Goal: Task Accomplishment & Management: Use online tool/utility

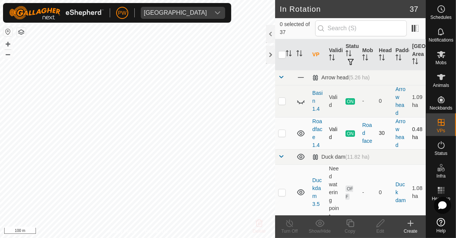
click at [280, 134] on p-checkbox at bounding box center [282, 133] width 8 height 6
checkbox input "true"
click at [347, 224] on icon at bounding box center [350, 224] width 8 height 8
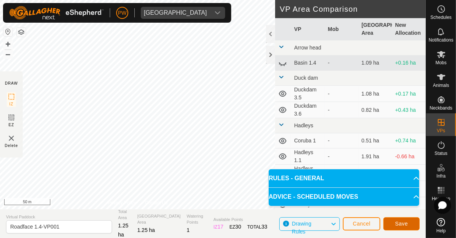
click at [401, 223] on span "Save" at bounding box center [401, 224] width 13 height 6
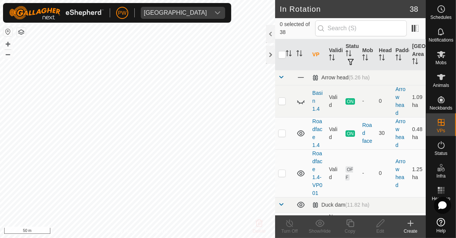
click at [446, 57] on es-mob-svg-icon at bounding box center [442, 54] width 14 height 12
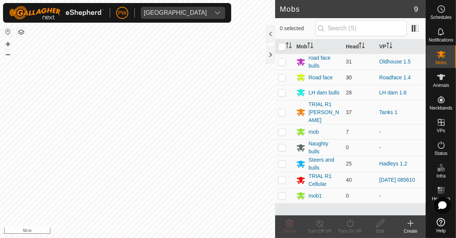
click at [288, 78] on td at bounding box center [284, 77] width 18 height 15
checkbox input "true"
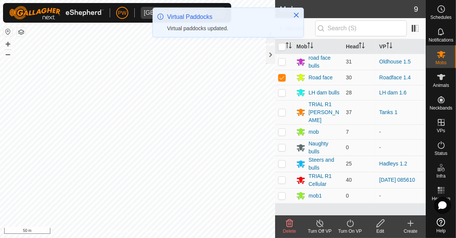
click at [351, 229] on div "Turn On VP" at bounding box center [350, 231] width 30 height 7
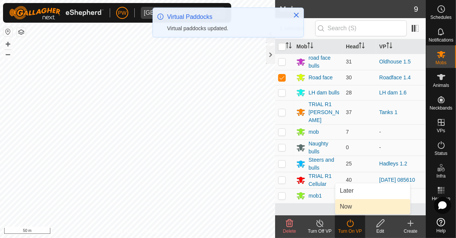
click at [360, 210] on link "Now" at bounding box center [372, 206] width 75 height 15
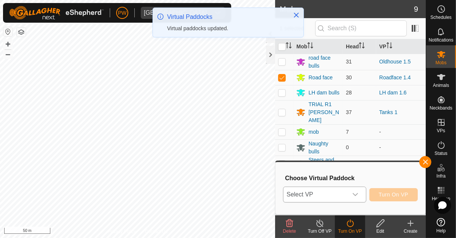
click at [358, 198] on div "dropdown trigger" at bounding box center [355, 194] width 15 height 15
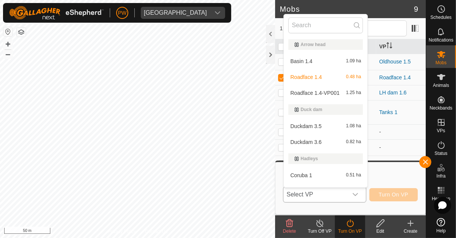
click at [341, 95] on div "Roadface 1.4-VP001 1.25 ha" at bounding box center [325, 93] width 75 height 9
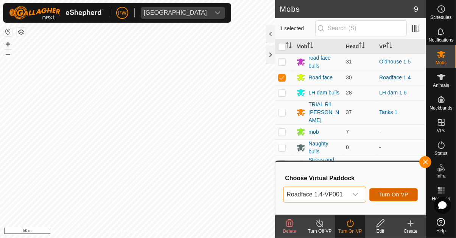
click at [397, 195] on span "Turn On VP" at bounding box center [394, 195] width 30 height 6
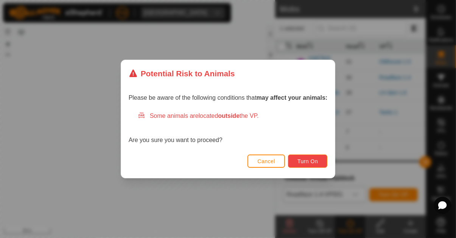
click at [307, 168] on button "Turn On" at bounding box center [307, 161] width 39 height 13
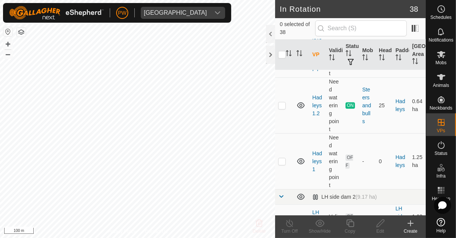
scroll to position [422, 0]
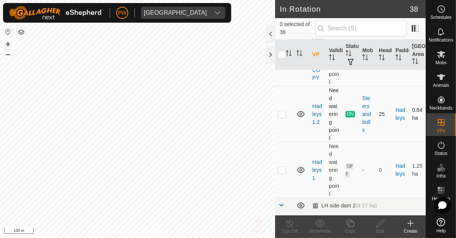
click at [285, 112] on p-checkbox at bounding box center [282, 114] width 8 height 6
checkbox input "true"
click at [352, 229] on div "Copy" at bounding box center [350, 231] width 30 height 7
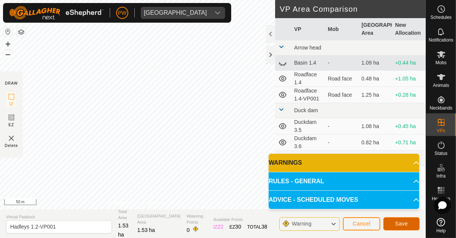
click at [403, 227] on button "Save" at bounding box center [401, 224] width 36 height 13
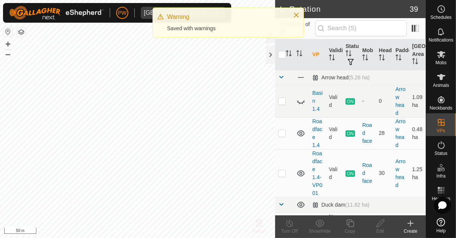
click at [443, 58] on icon at bounding box center [441, 54] width 8 height 7
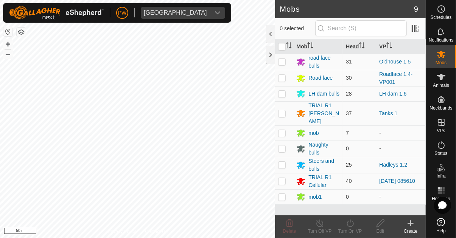
click at [281, 162] on p-checkbox at bounding box center [282, 165] width 8 height 6
checkbox input "true"
click at [348, 229] on div "Turn On VP" at bounding box center [350, 231] width 30 height 7
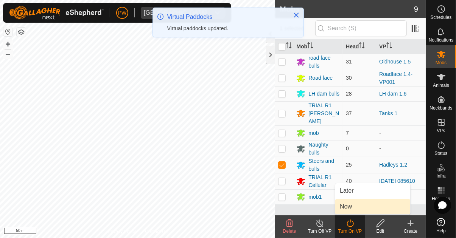
click at [351, 208] on span "Now" at bounding box center [346, 206] width 12 height 9
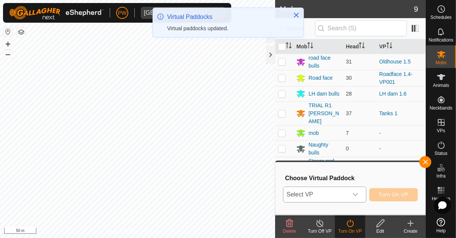
click at [355, 198] on icon "dropdown trigger" at bounding box center [355, 195] width 6 height 6
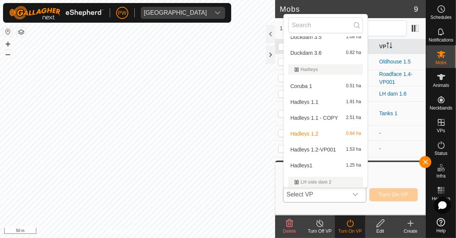
scroll to position [90, 0]
click at [337, 148] on div "Hadleys 1.2-VP001 1.53 ha" at bounding box center [325, 148] width 75 height 9
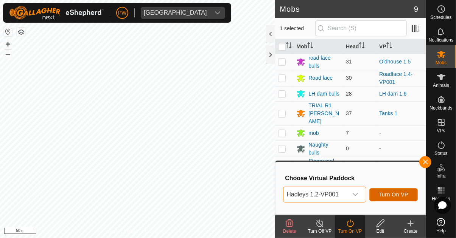
click at [397, 195] on span "Turn On VP" at bounding box center [394, 195] width 30 height 6
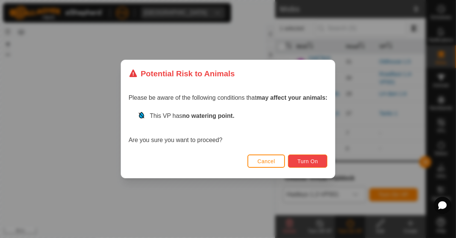
click at [311, 160] on span "Turn On" at bounding box center [307, 162] width 20 height 6
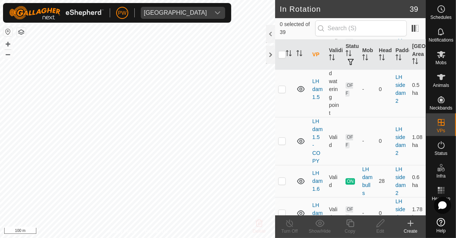
scroll to position [662, 0]
click at [285, 178] on p-checkbox at bounding box center [282, 181] width 8 height 6
checkbox input "true"
click at [348, 230] on div "Copy" at bounding box center [350, 231] width 30 height 7
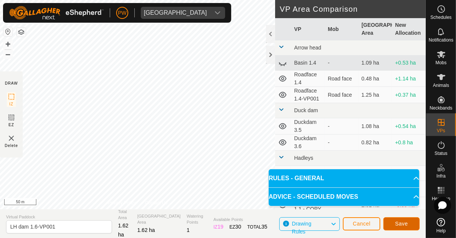
click at [399, 224] on span "Save" at bounding box center [401, 224] width 13 height 6
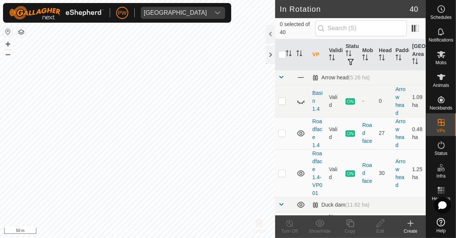
click at [441, 59] on es-mob-svg-icon at bounding box center [442, 54] width 14 height 12
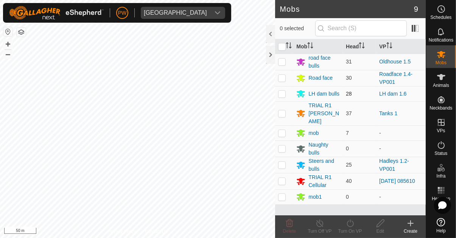
click at [283, 96] on p-checkbox at bounding box center [282, 94] width 8 height 6
checkbox input "true"
click at [351, 226] on icon at bounding box center [350, 223] width 9 height 9
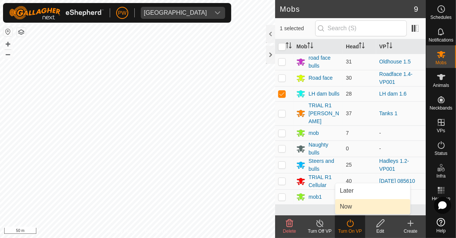
click at [355, 206] on link "Now" at bounding box center [372, 206] width 75 height 15
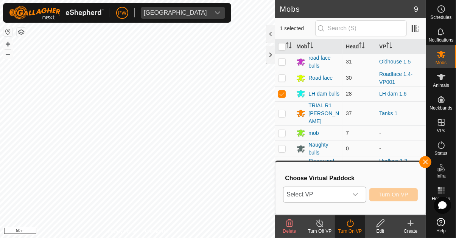
click at [357, 197] on icon "dropdown trigger" at bounding box center [355, 195] width 6 height 6
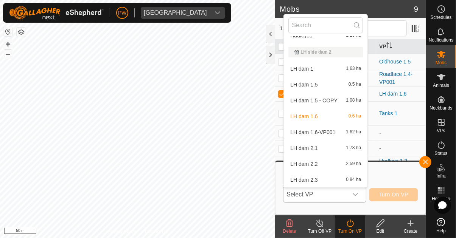
scroll to position [220, 0]
click at [334, 131] on span "LH dam 1.6-VP001" at bounding box center [312, 131] width 45 height 5
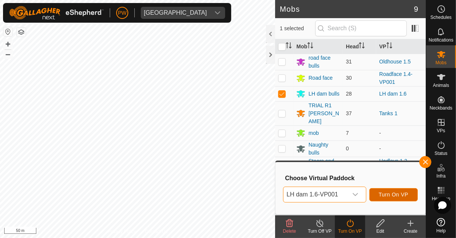
click at [392, 195] on span "Turn On VP" at bounding box center [394, 195] width 30 height 6
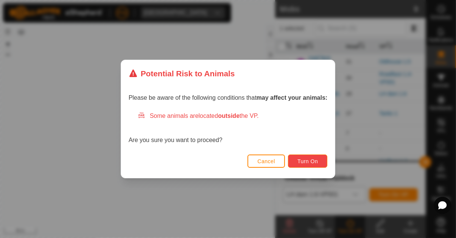
click at [312, 165] on button "Turn On" at bounding box center [307, 161] width 39 height 13
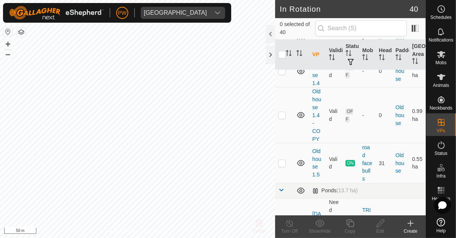
scroll to position [1164, 0]
click at [284, 161] on p-checkbox at bounding box center [282, 164] width 8 height 6
checkbox input "true"
click at [347, 228] on icon at bounding box center [350, 223] width 9 height 9
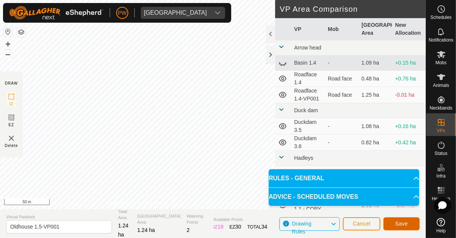
click at [401, 224] on span "Save" at bounding box center [401, 224] width 13 height 6
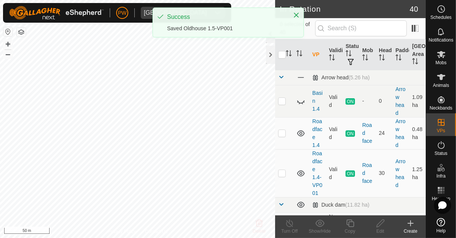
click at [441, 61] on span "Mobs" at bounding box center [441, 63] width 11 height 5
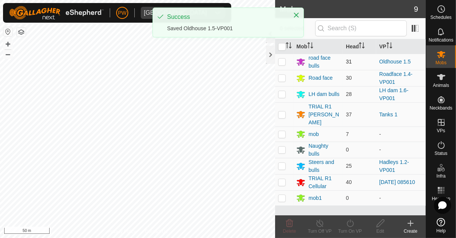
click at [284, 61] on p-checkbox at bounding box center [282, 62] width 8 height 6
checkbox input "true"
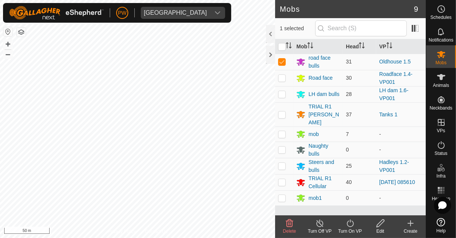
click at [350, 230] on div "Turn On VP" at bounding box center [350, 231] width 30 height 7
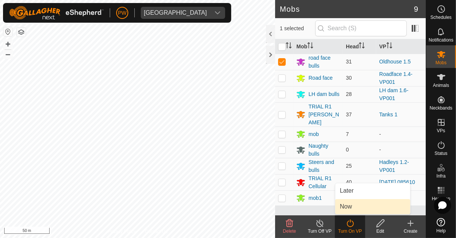
click at [357, 208] on link "Now" at bounding box center [372, 206] width 75 height 15
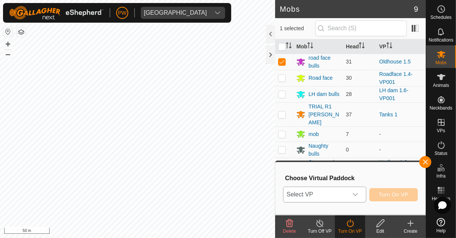
click at [358, 199] on div "dropdown trigger" at bounding box center [355, 194] width 15 height 15
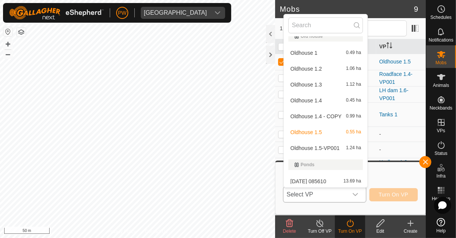
scroll to position [413, 0]
click at [335, 149] on span "Oldhouse 1.5-VP001" at bounding box center [314, 147] width 49 height 5
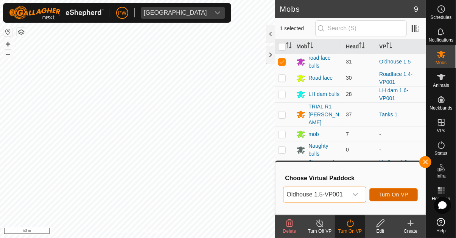
click at [395, 196] on span "Turn On VP" at bounding box center [394, 195] width 30 height 6
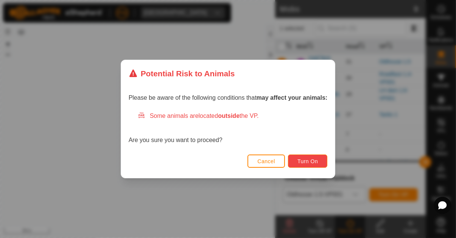
click at [309, 164] on span "Turn On" at bounding box center [307, 162] width 20 height 6
